Goal: Find specific page/section: Find specific page/section

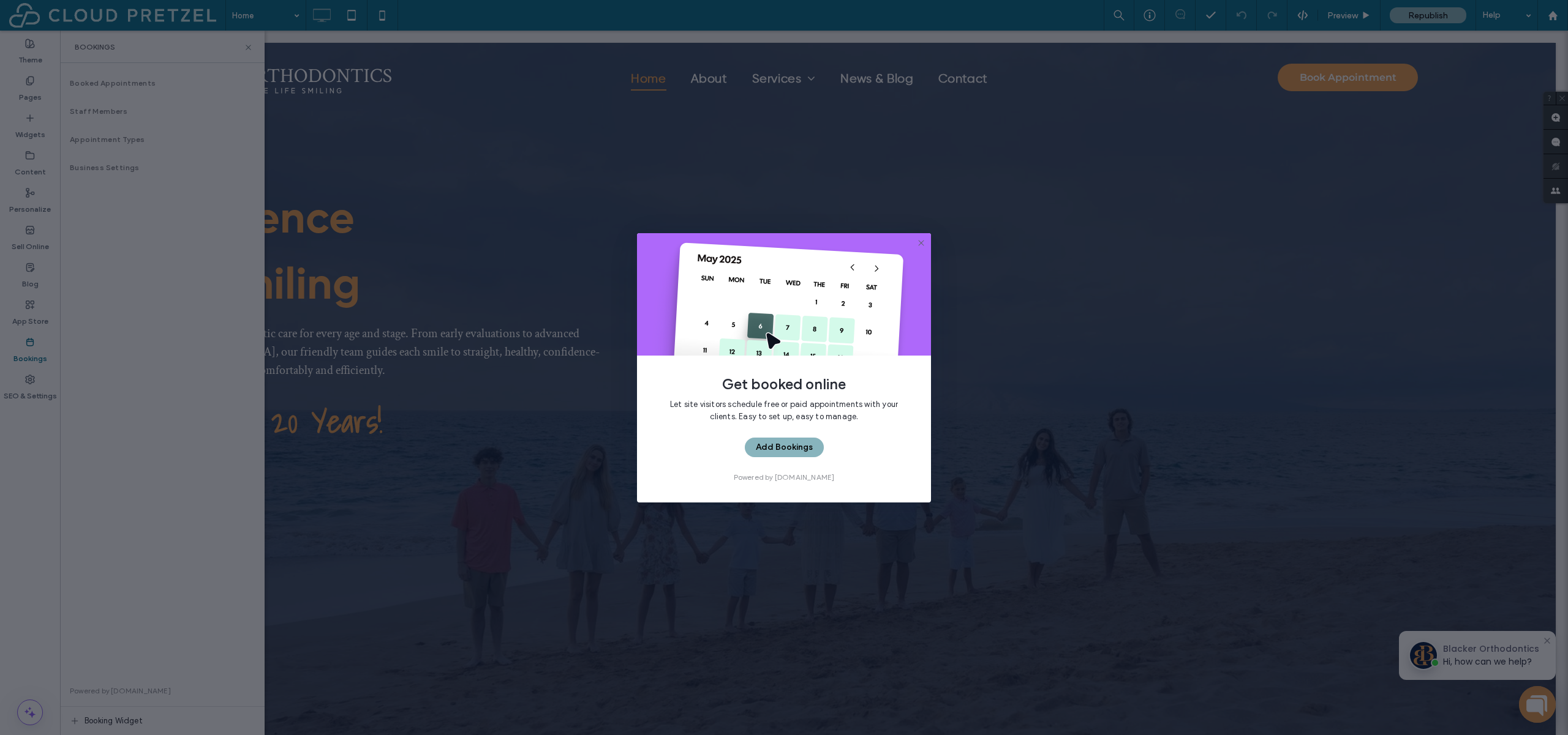
click at [918, 243] on icon at bounding box center [921, 243] width 10 height 10
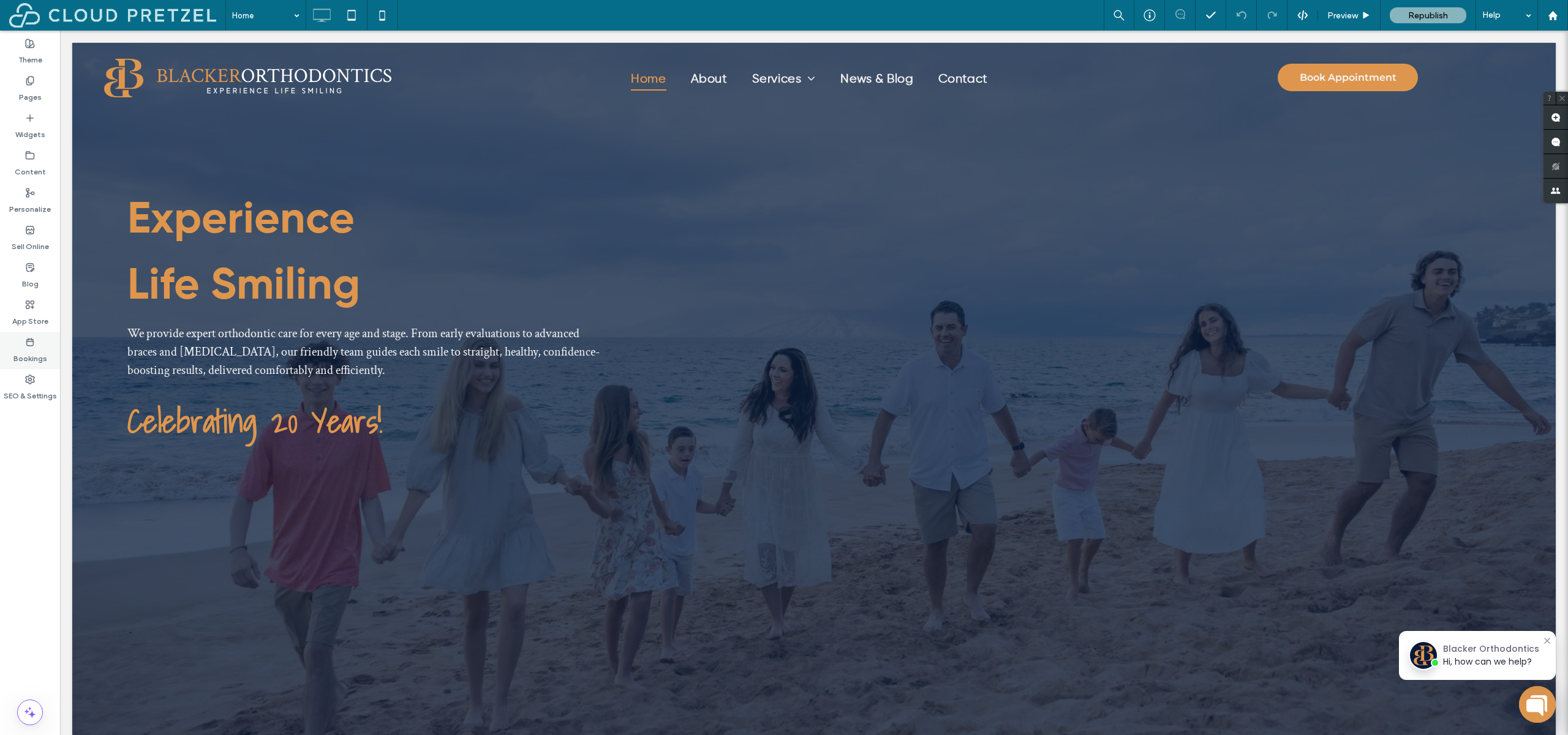
click at [48, 345] on div "Bookings" at bounding box center [30, 350] width 60 height 37
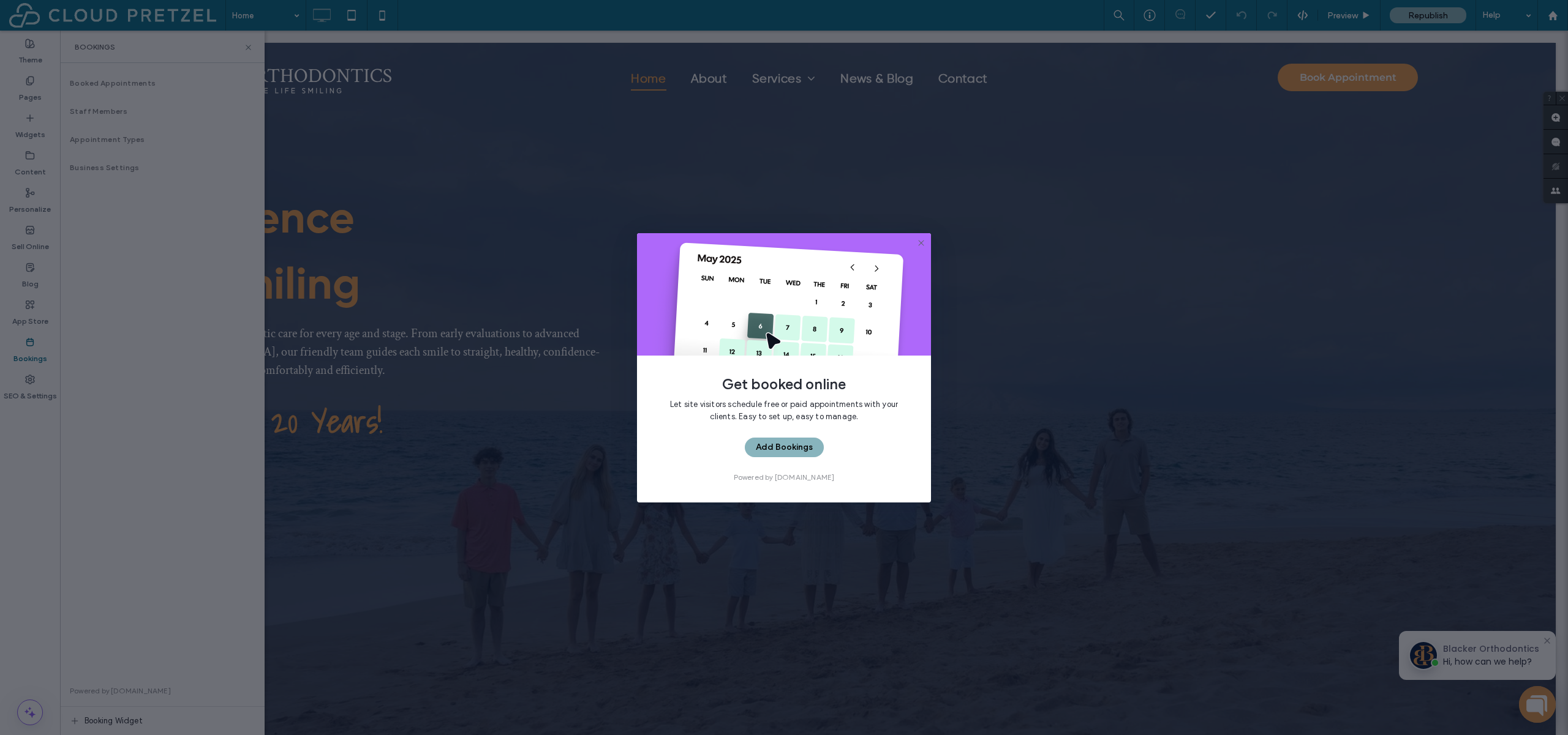
click at [923, 241] on use at bounding box center [921, 242] width 6 height 6
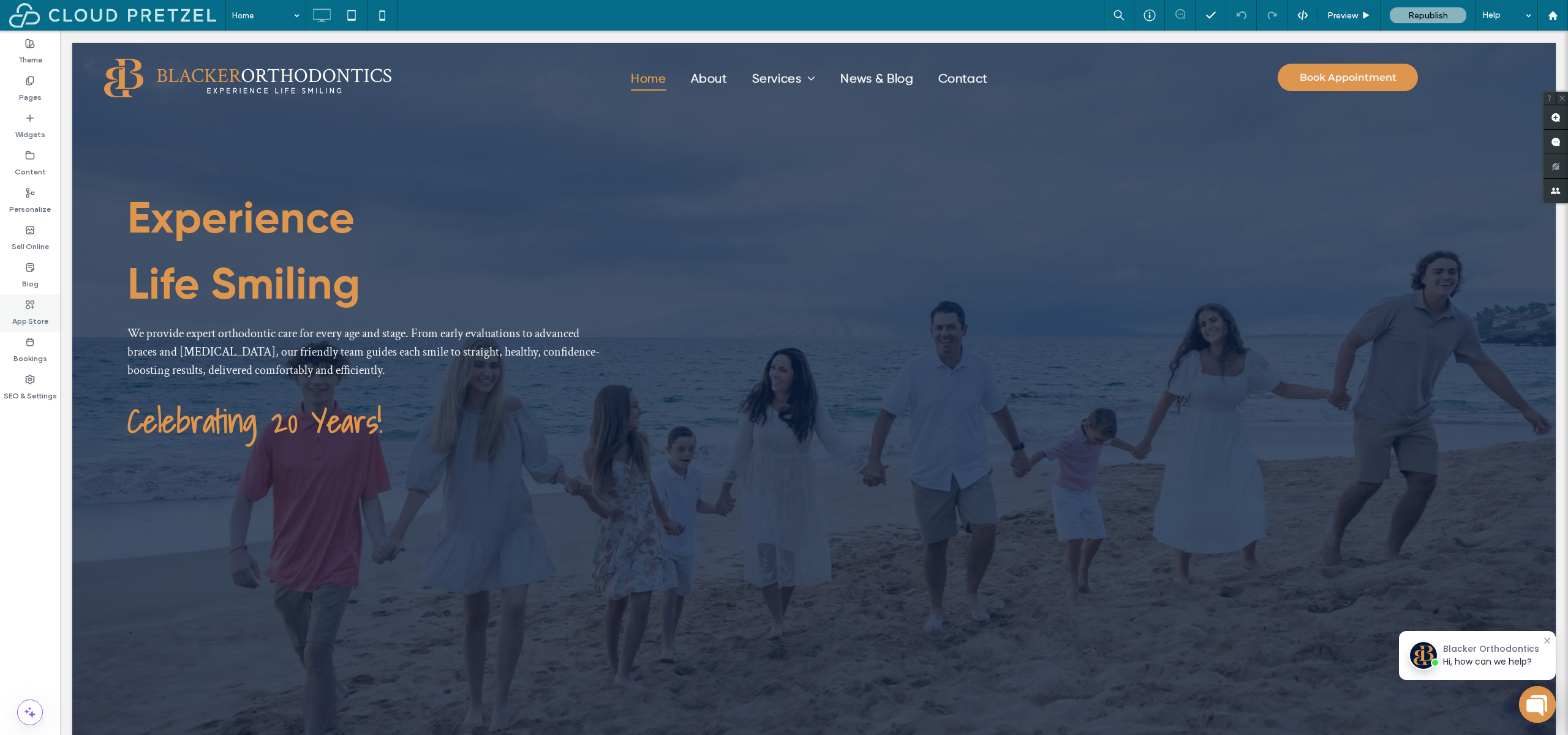
click at [40, 325] on label "App Store" at bounding box center [30, 318] width 36 height 17
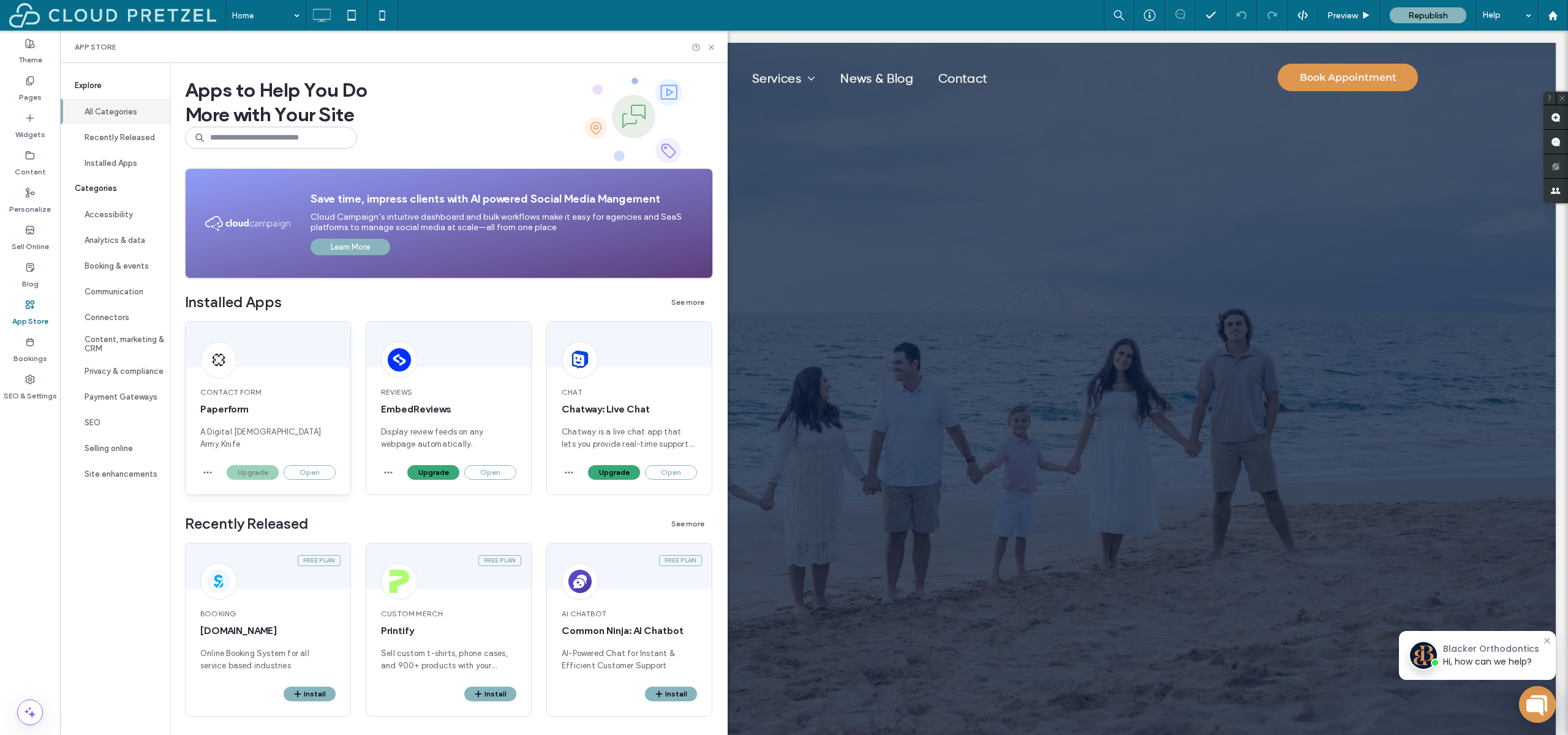
click at [330, 480] on div "Upgrade Open" at bounding box center [268, 480] width 165 height 29
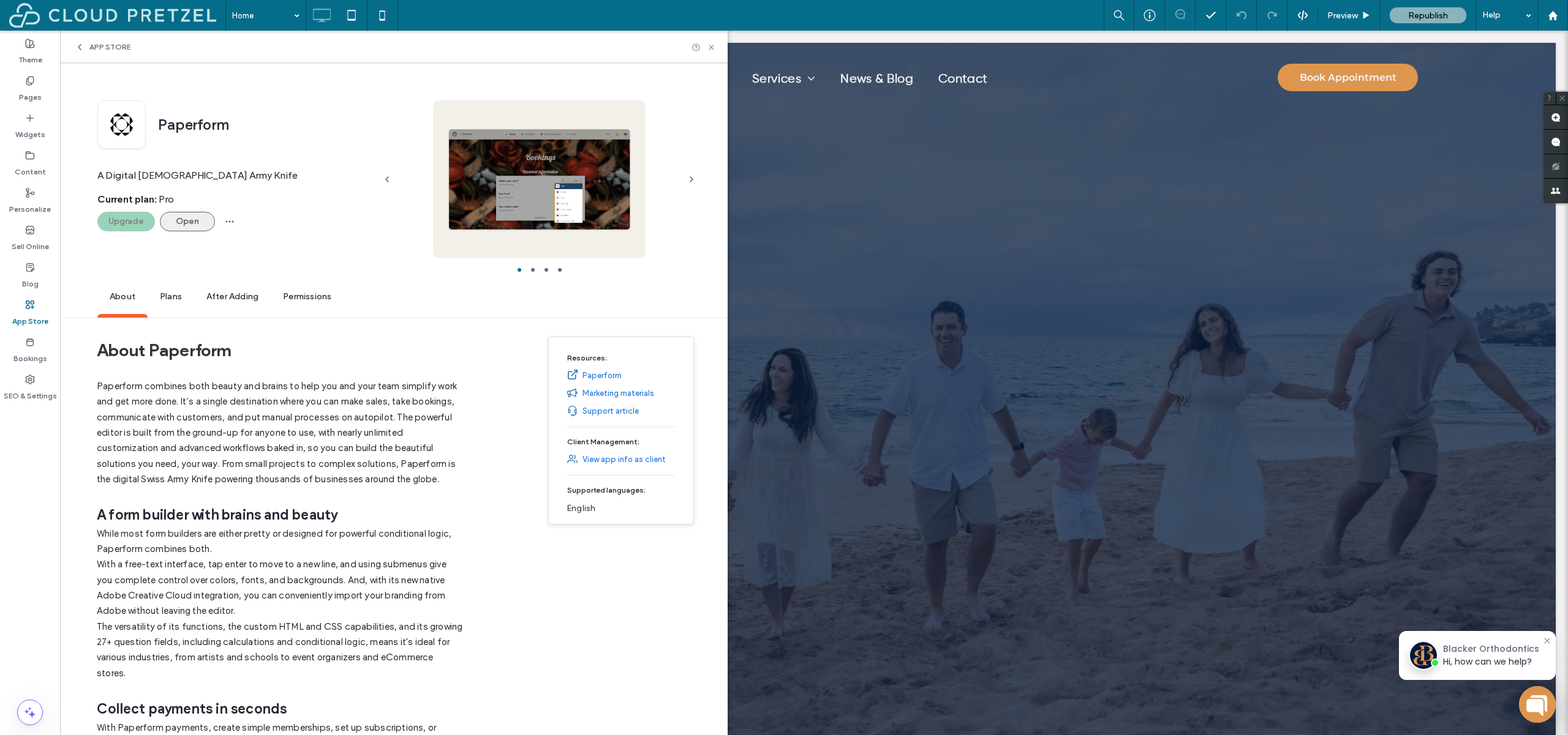
click at [197, 229] on button "Open" at bounding box center [187, 221] width 55 height 20
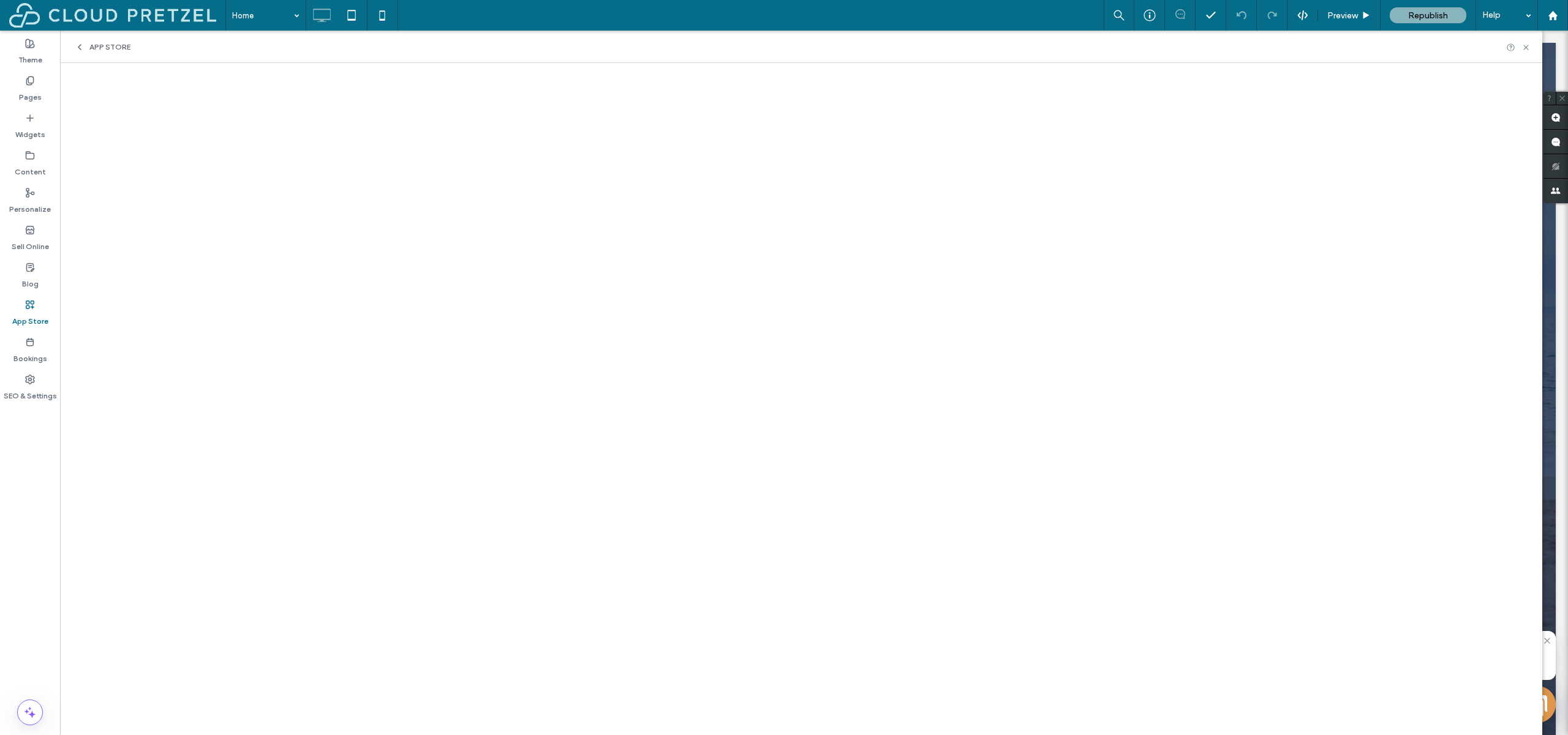
click at [90, 37] on div "App Store" at bounding box center [801, 47] width 1482 height 33
click at [98, 43] on span "App Store" at bounding box center [110, 47] width 41 height 10
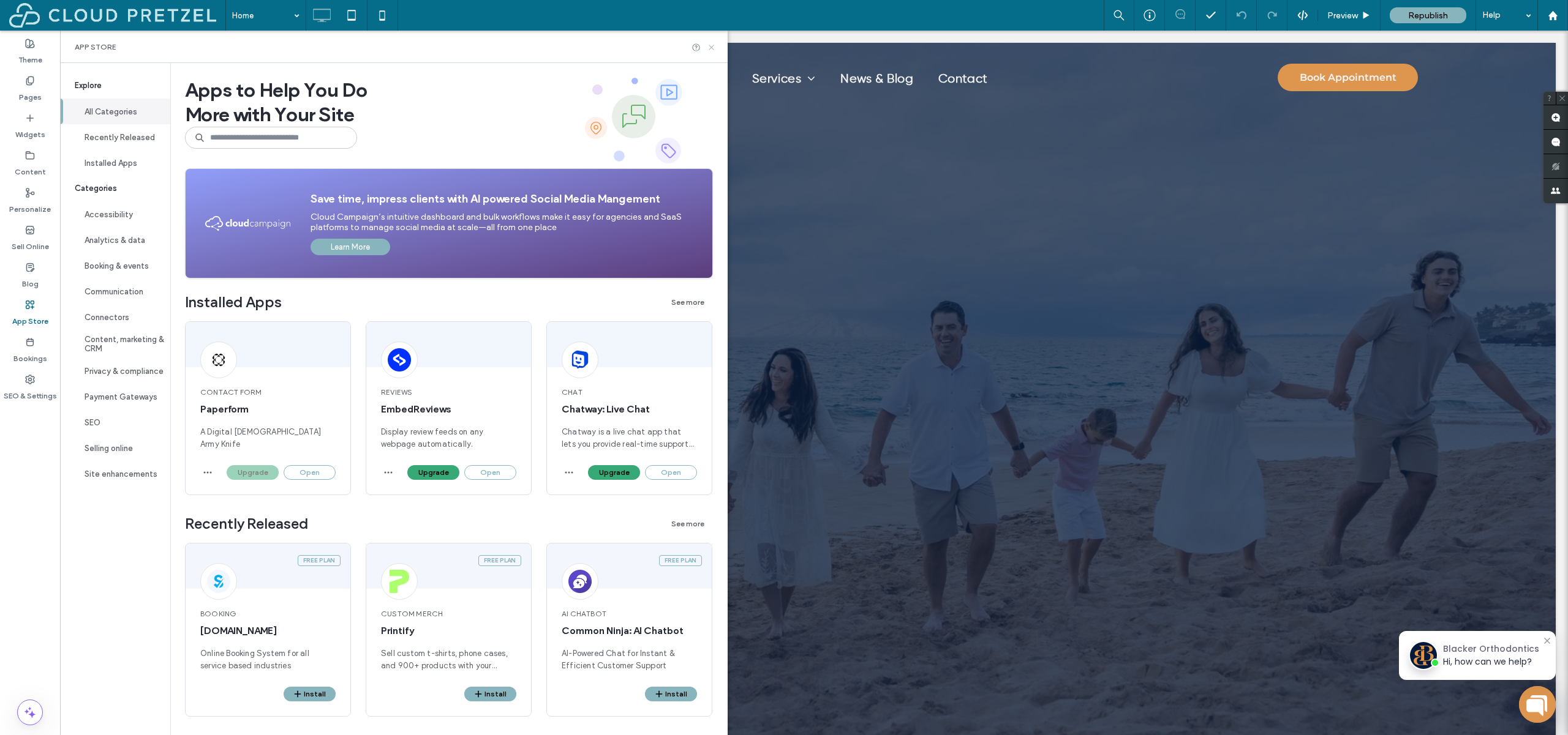
click at [712, 47] on icon at bounding box center [711, 47] width 9 height 9
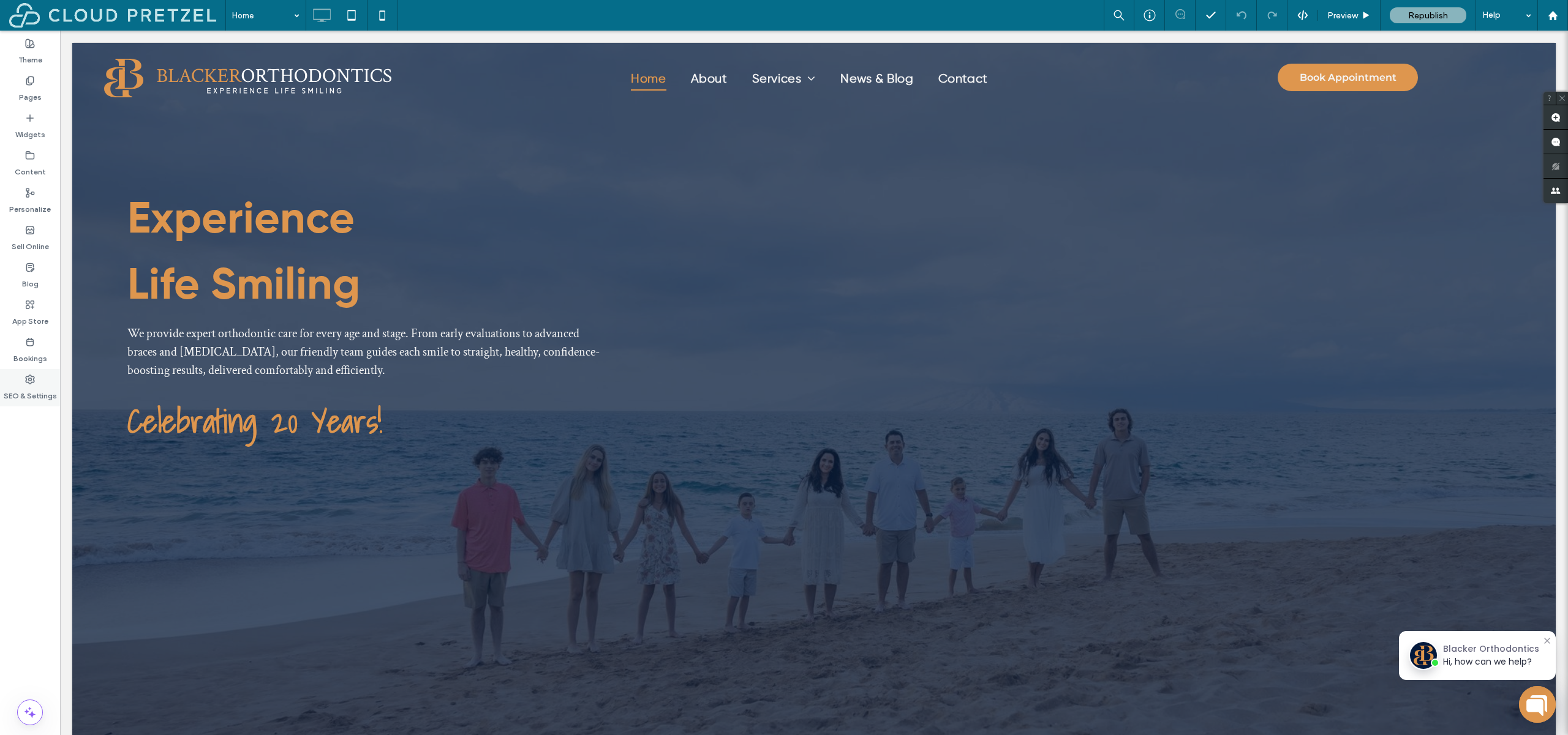
click at [50, 391] on label "SEO & Settings" at bounding box center [30, 393] width 53 height 17
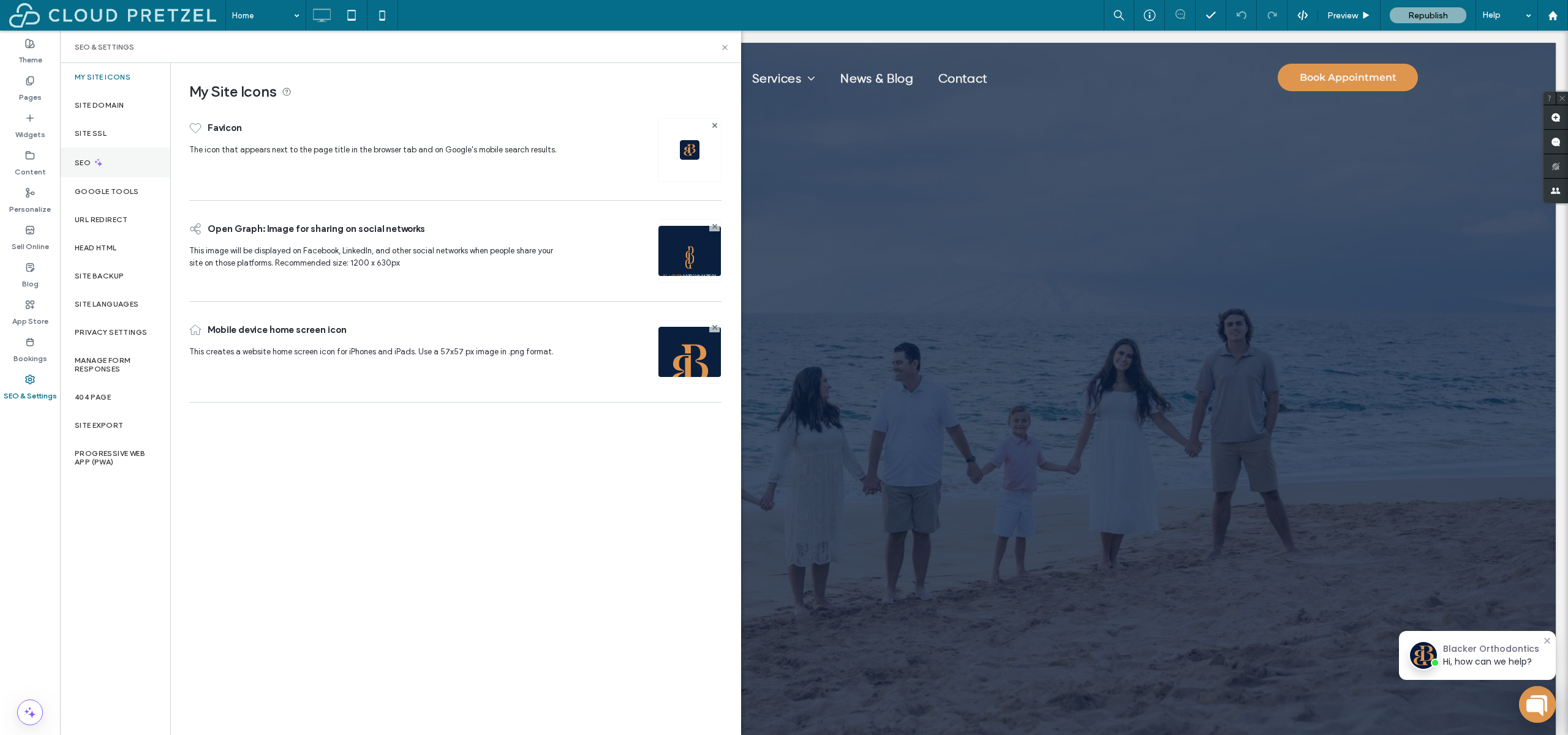
click at [108, 161] on div "SEO" at bounding box center [115, 162] width 110 height 30
